Goal: Navigation & Orientation: Find specific page/section

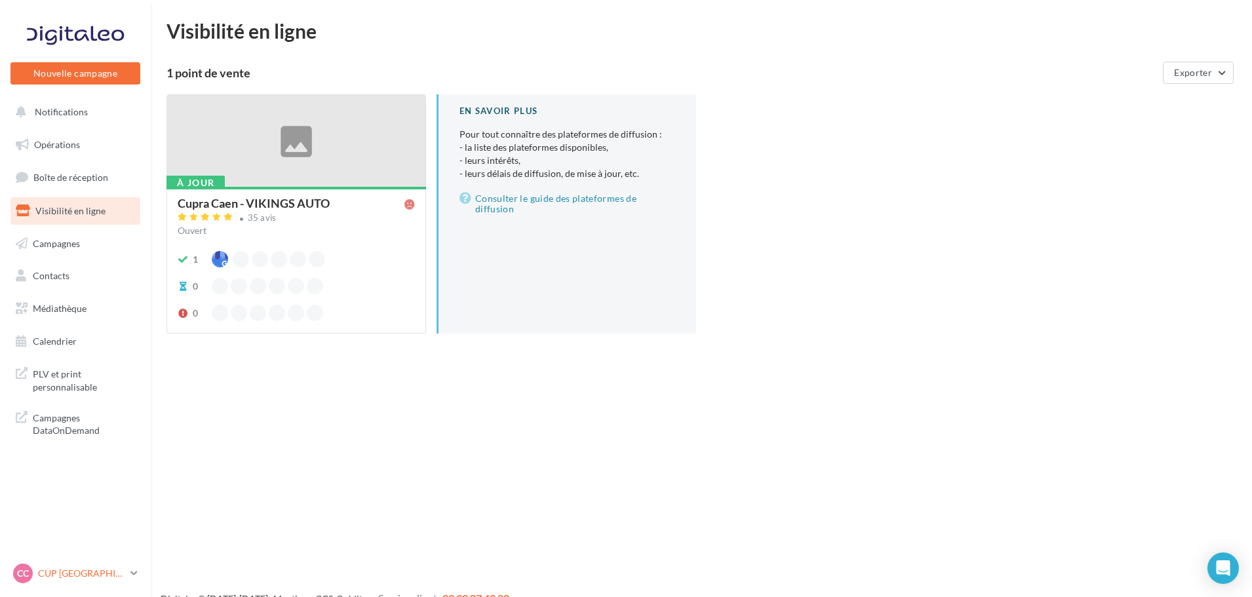
click at [86, 568] on p "CUP [GEOGRAPHIC_DATA]" at bounding box center [81, 573] width 87 height 13
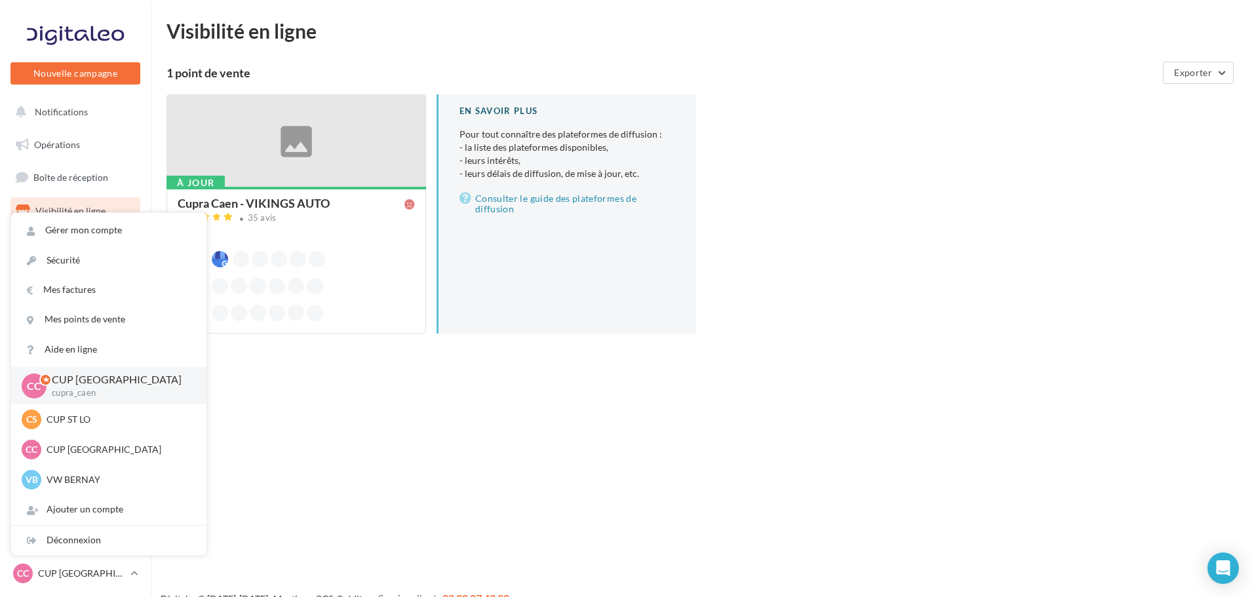
click at [91, 387] on p "CUP [GEOGRAPHIC_DATA]" at bounding box center [119, 379] width 134 height 15
click at [98, 184] on link "Boîte de réception" at bounding box center [75, 177] width 135 height 28
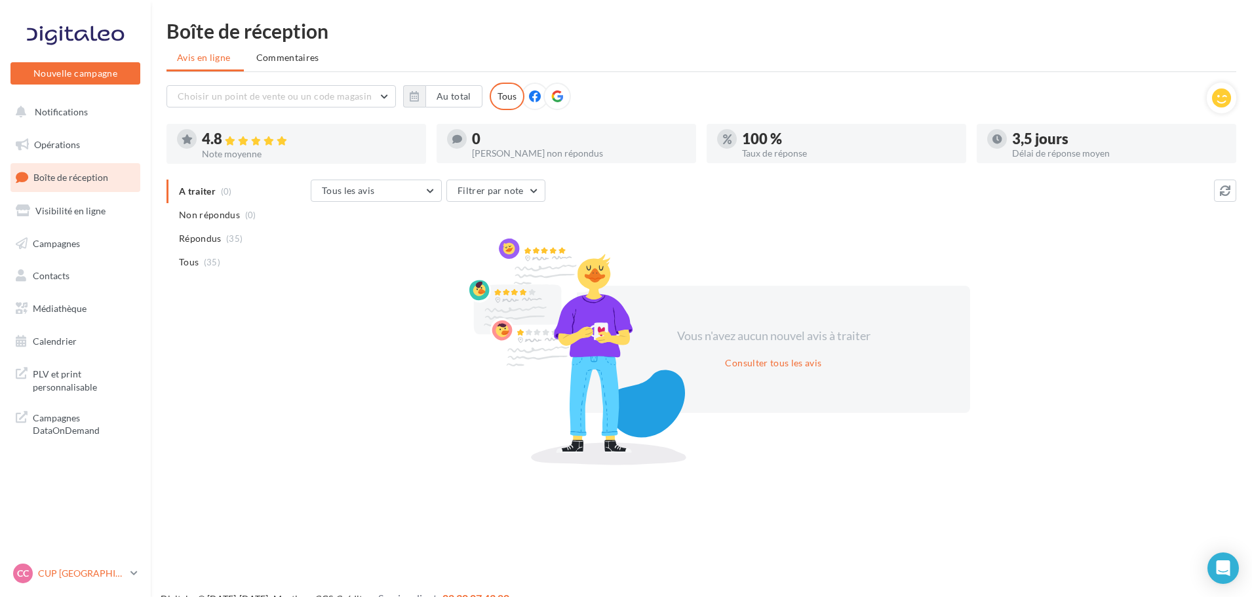
click at [76, 571] on p "CUP [GEOGRAPHIC_DATA]" at bounding box center [81, 573] width 87 height 13
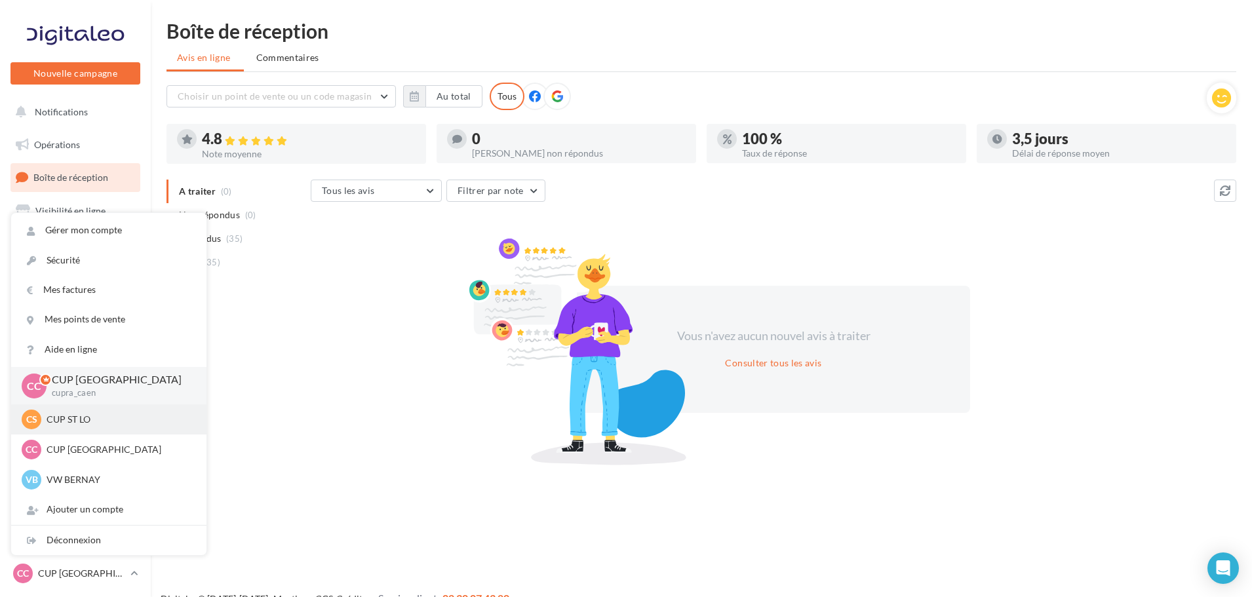
click at [87, 422] on p "CUP ST LO" at bounding box center [119, 419] width 144 height 13
